Goal: Transaction & Acquisition: Download file/media

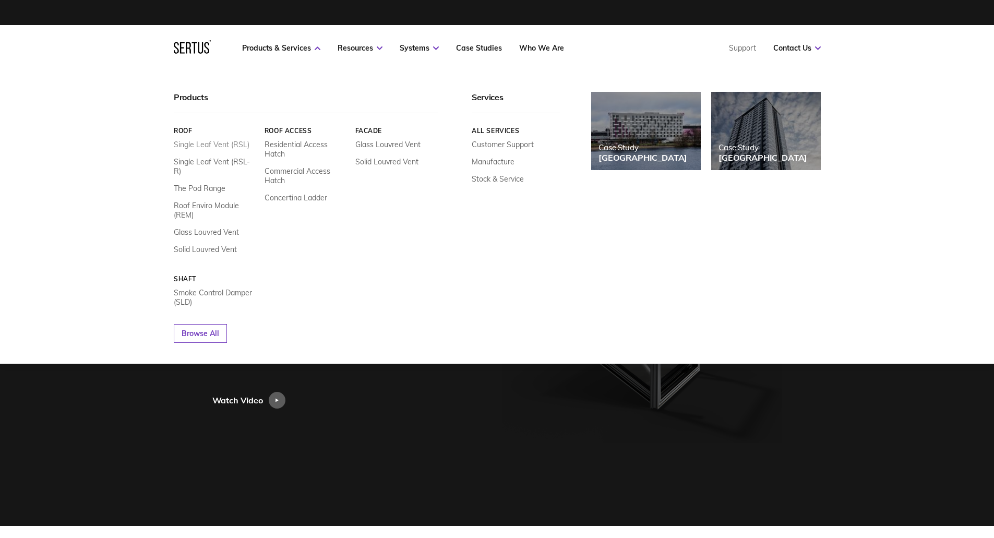
click at [208, 145] on link "Single Leaf Vent (RSL)" at bounding box center [212, 144] width 76 height 9
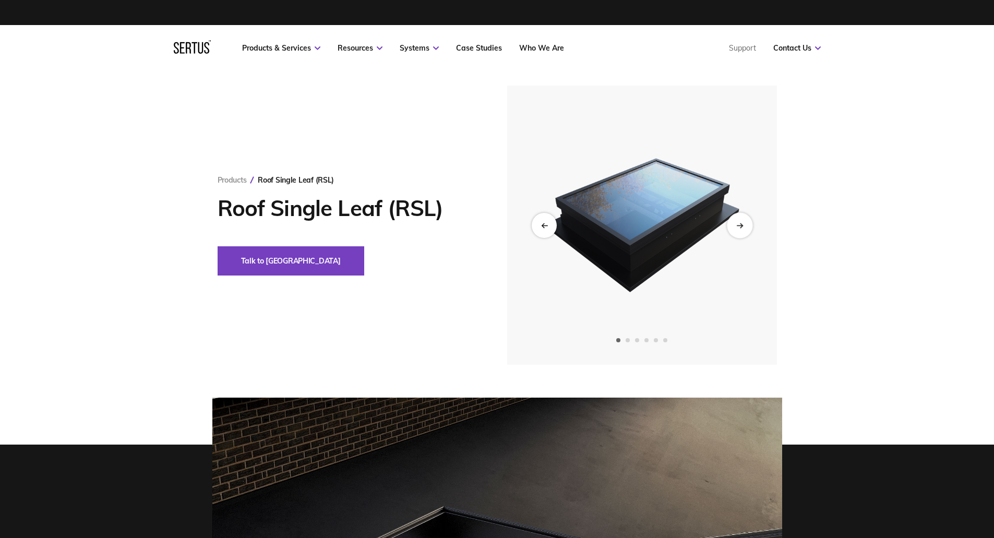
click at [739, 223] on icon "Next slide" at bounding box center [739, 225] width 7 height 6
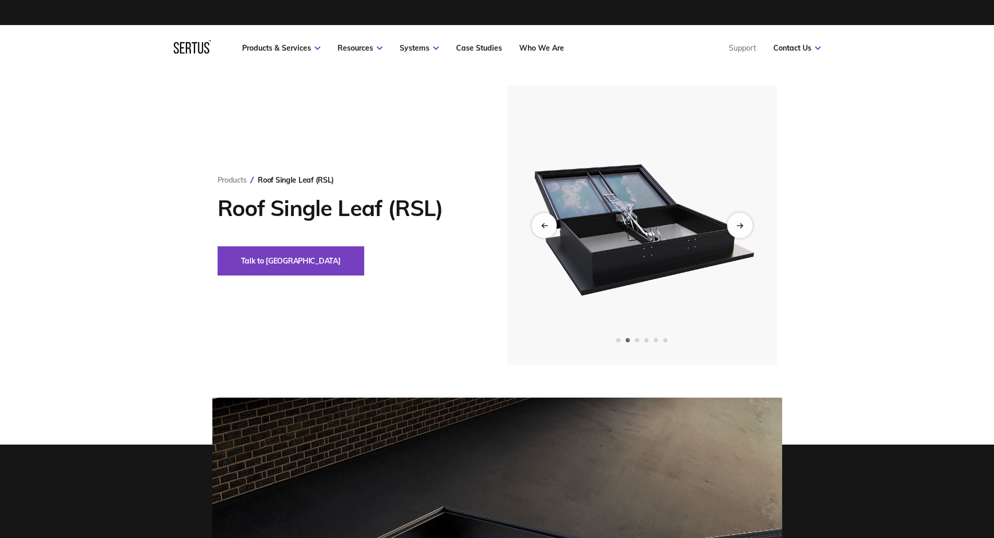
click at [740, 223] on icon "Next slide" at bounding box center [739, 225] width 7 height 6
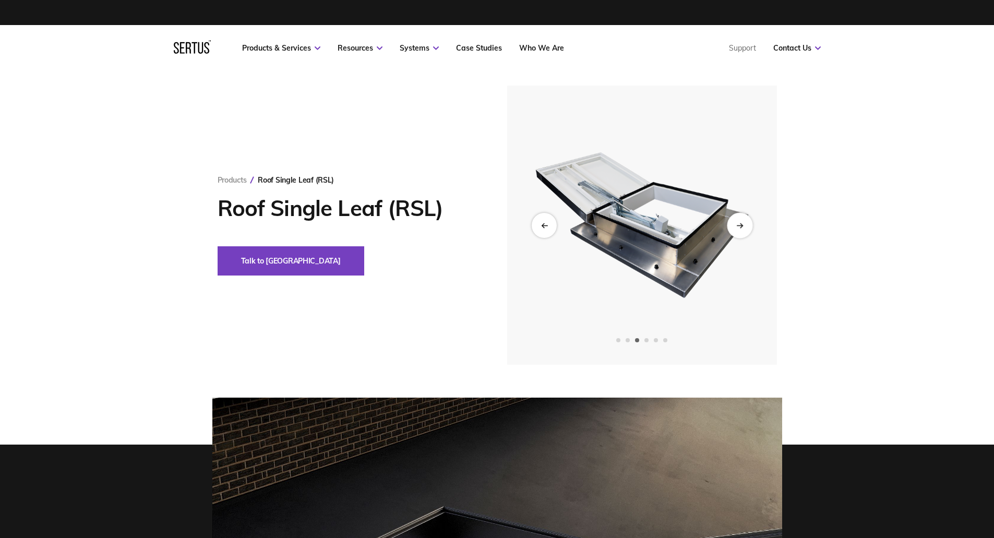
click at [740, 223] on icon "Next slide" at bounding box center [739, 225] width 7 height 6
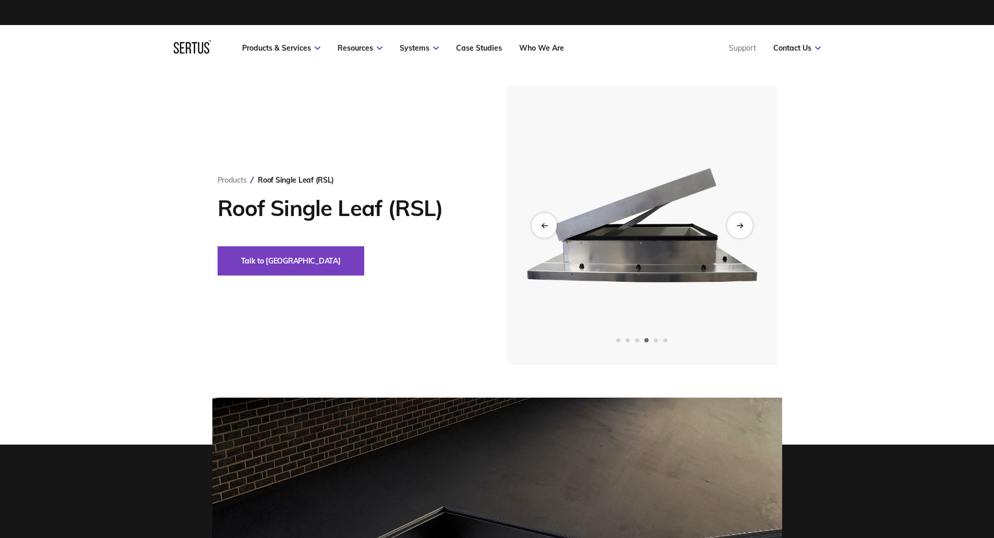
click at [740, 223] on icon "Next slide" at bounding box center [739, 225] width 7 height 6
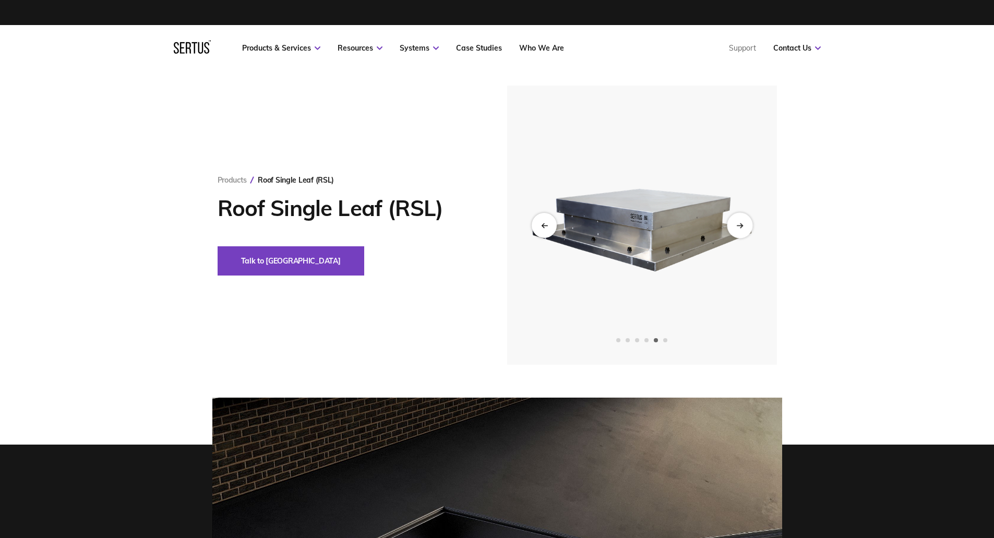
click at [742, 224] on icon "Next slide" at bounding box center [739, 225] width 7 height 6
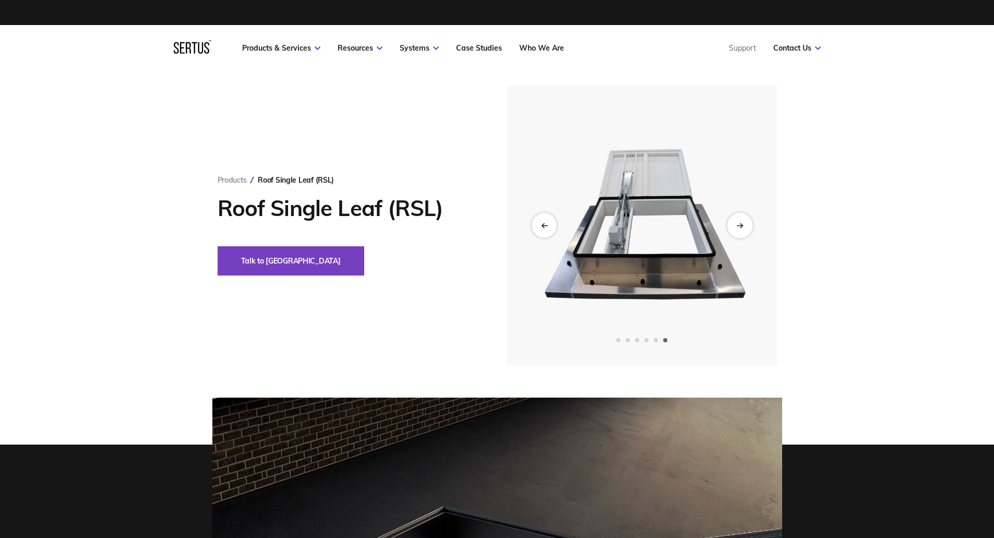
click at [738, 228] on div "Next slide" at bounding box center [740, 225] width 26 height 26
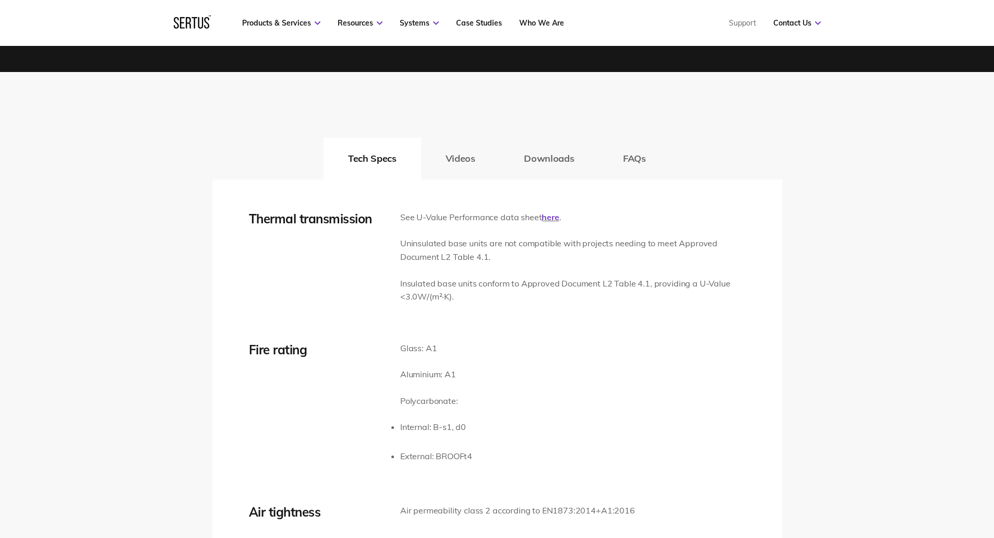
scroll to position [1513, 0]
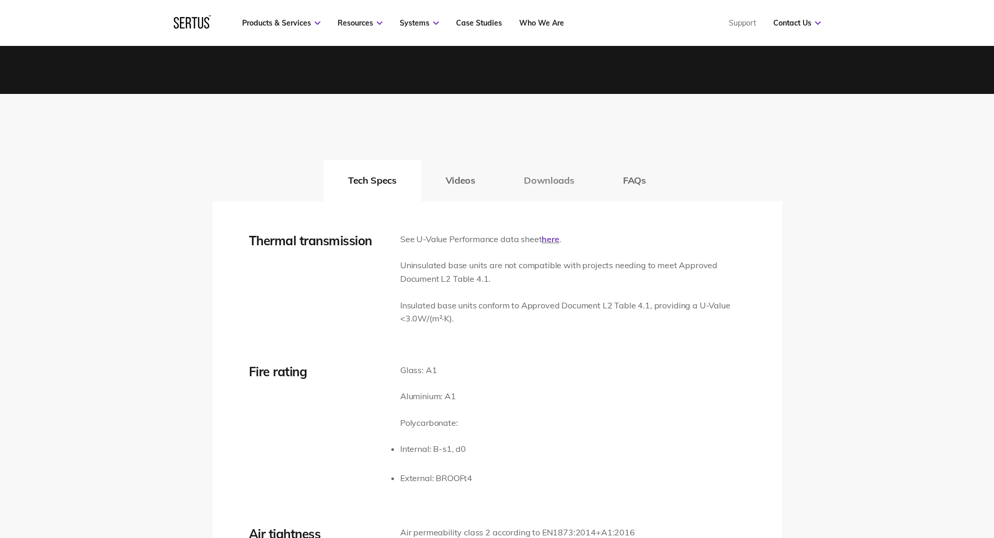
click at [537, 181] on button "Downloads" at bounding box center [548, 181] width 99 height 42
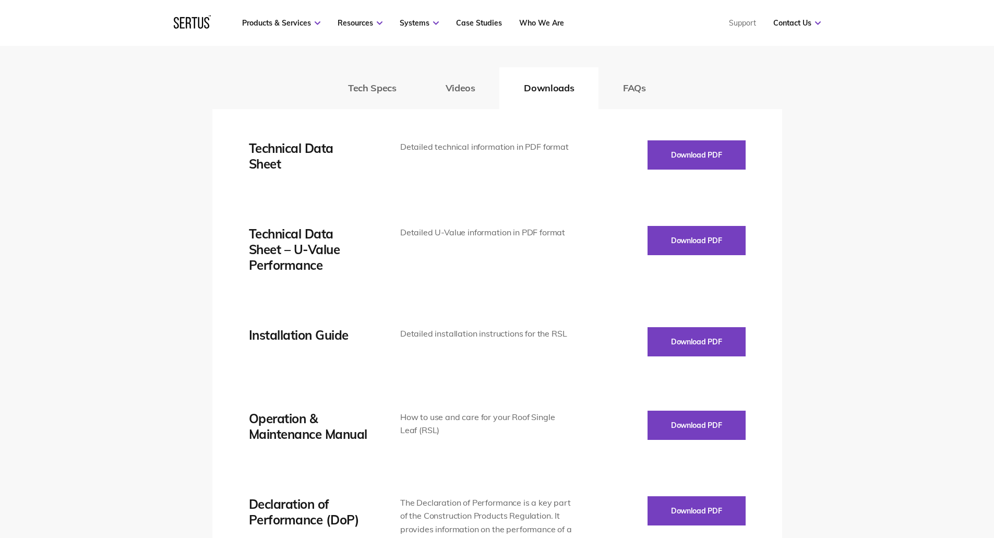
scroll to position [1565, 0]
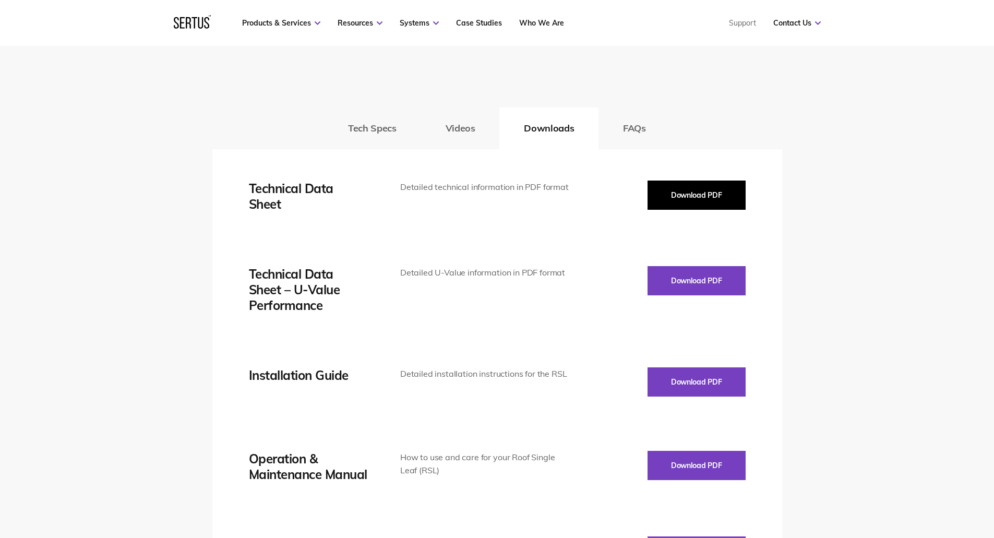
click at [689, 196] on button "Download PDF" at bounding box center [696, 195] width 98 height 29
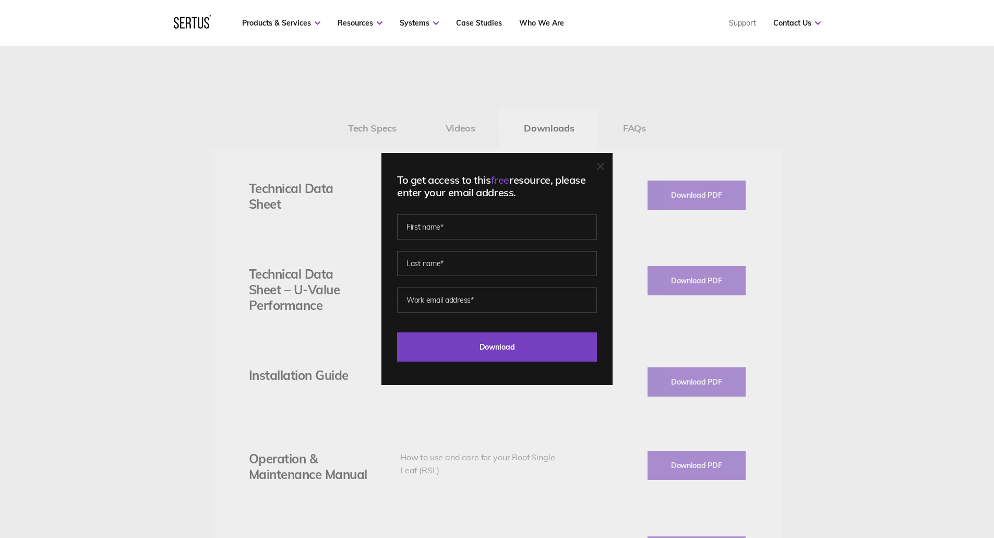
click at [604, 165] on icon at bounding box center [600, 166] width 6 height 6
